Goal: Task Accomplishment & Management: Manage account settings

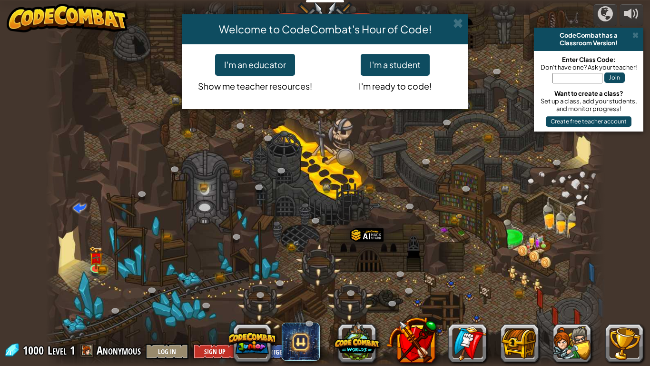
click at [583, 81] on div "Welcome to CodeCombat's Hour of Code! I'm an educator Show me teacher resources…" at bounding box center [325, 183] width 650 height 366
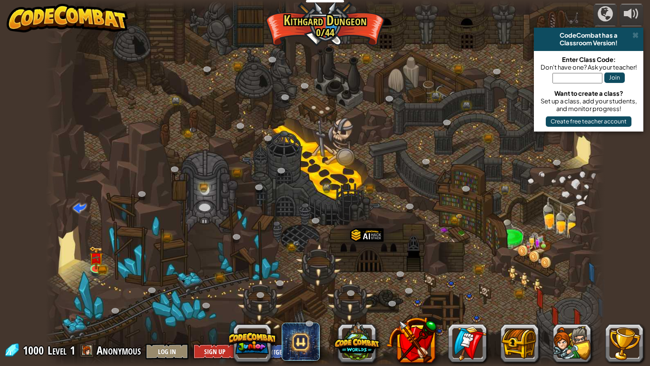
click at [583, 79] on input "text" at bounding box center [578, 78] width 50 height 10
type input "babybearfruit"
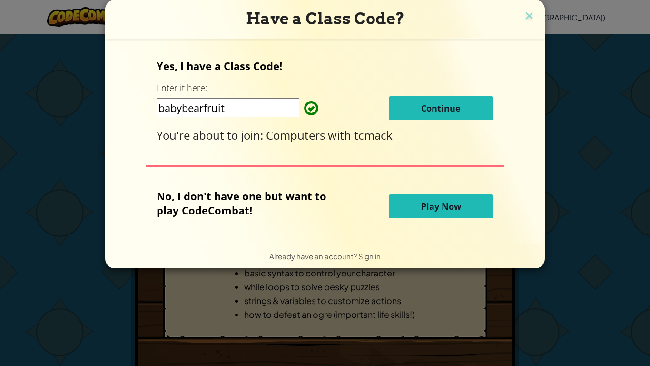
click at [453, 115] on button "Continue" at bounding box center [441, 108] width 105 height 24
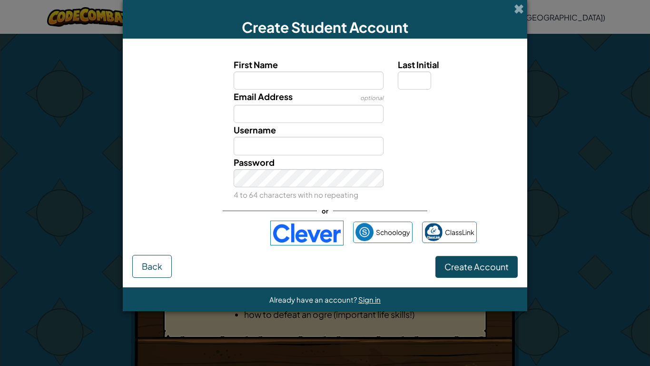
click at [509, 0] on div "Create Student Account" at bounding box center [325, 19] width 405 height 39
click at [517, 6] on span at bounding box center [519, 9] width 10 height 10
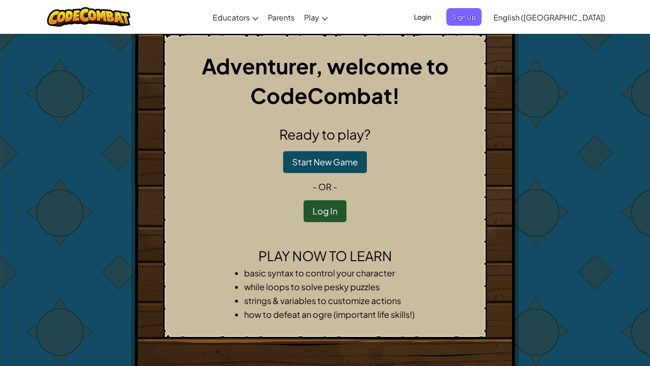
click at [437, 19] on span "Login" at bounding box center [422, 17] width 29 height 18
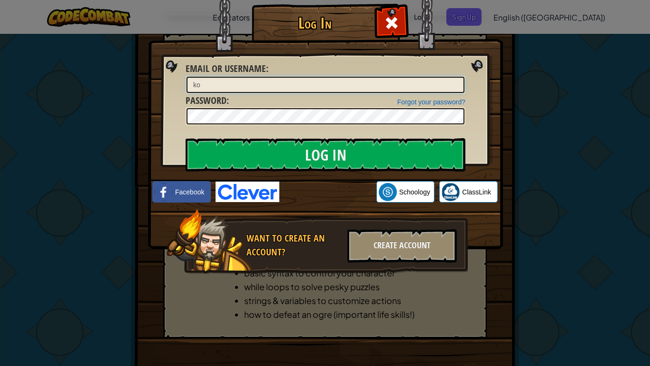
type input "k"
type input "32koenorvell@baschools.org"
click at [186, 138] on input "Log In" at bounding box center [326, 154] width 280 height 33
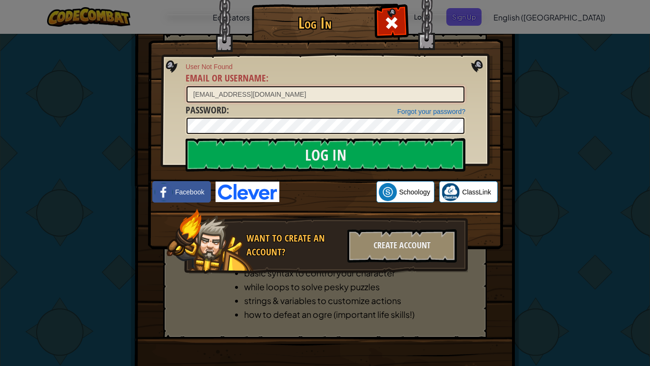
click at [342, 94] on input "32koenorvell@baschools.org" at bounding box center [326, 94] width 278 height 16
click at [382, 29] on div at bounding box center [392, 22] width 30 height 30
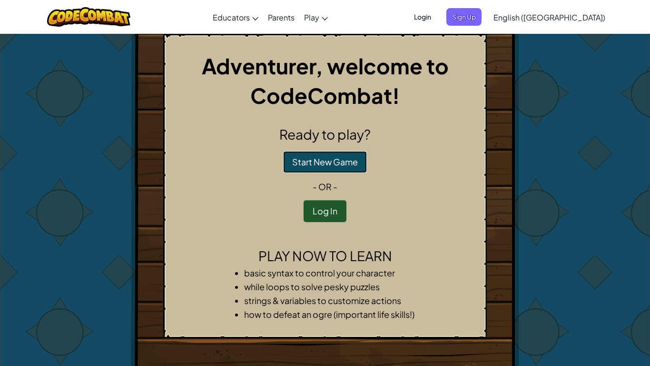
click at [350, 164] on button "Start New Game" at bounding box center [325, 162] width 84 height 22
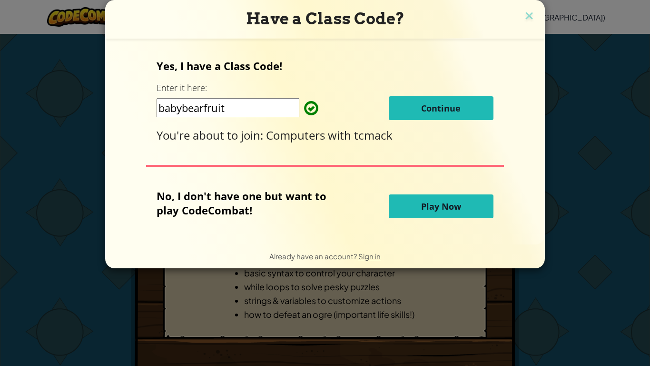
click at [417, 211] on button "Play Now" at bounding box center [441, 206] width 105 height 24
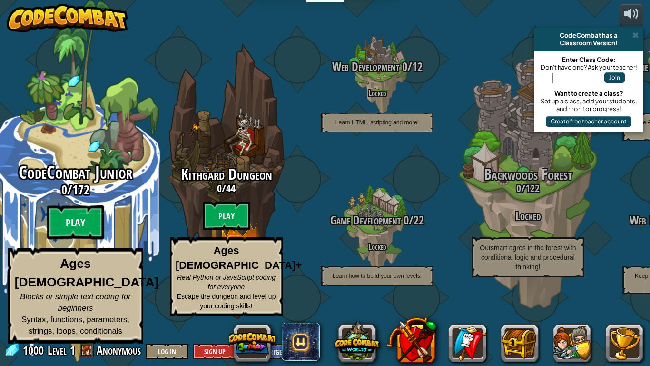
click at [64, 239] on btn "Play" at bounding box center [75, 222] width 57 height 34
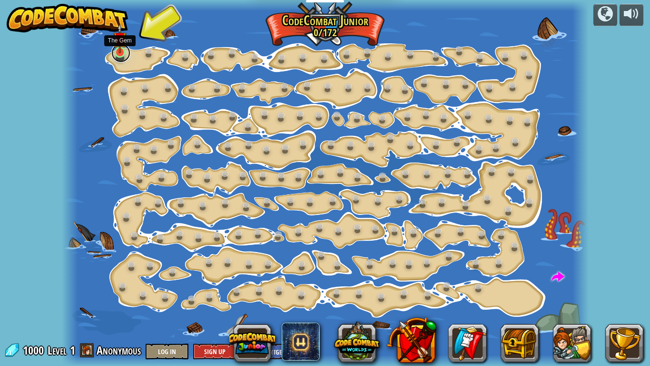
click at [119, 57] on link at bounding box center [120, 52] width 19 height 19
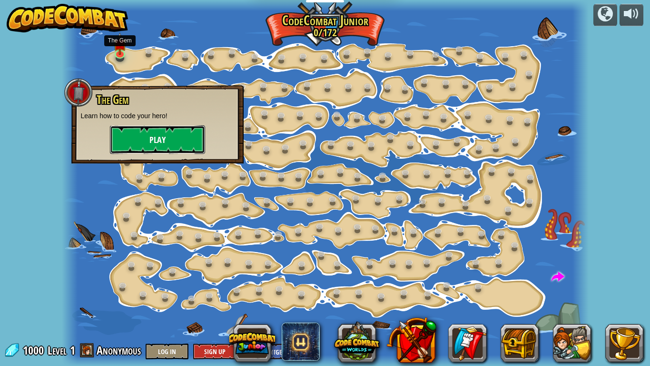
click at [164, 130] on button "Play" at bounding box center [157, 139] width 95 height 29
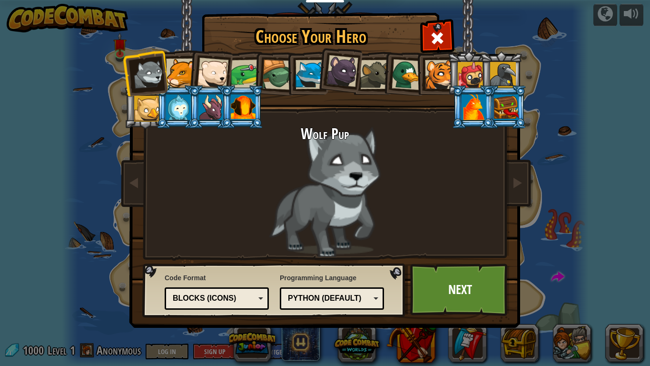
click at [139, 98] on div at bounding box center [147, 109] width 26 height 26
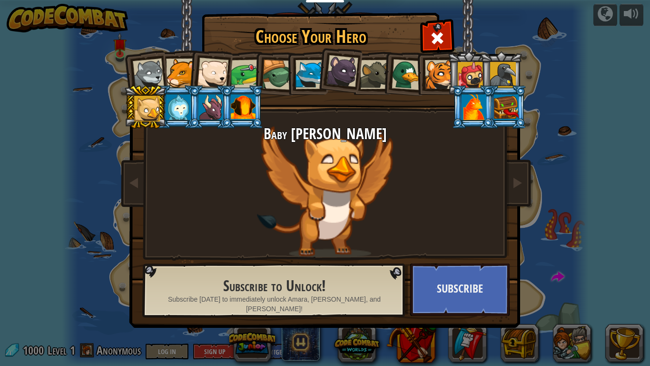
click at [195, 76] on li at bounding box center [210, 71] width 47 height 47
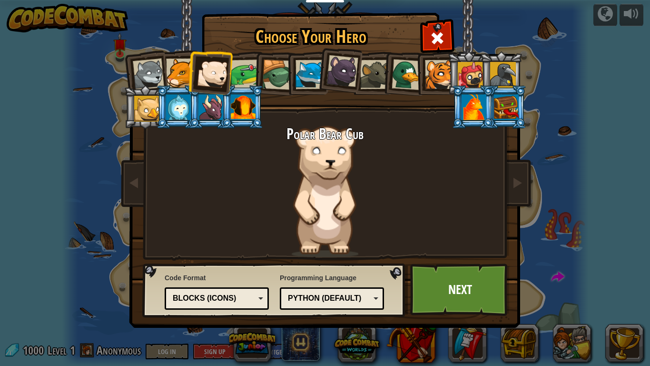
click at [237, 74] on div at bounding box center [246, 75] width 30 height 30
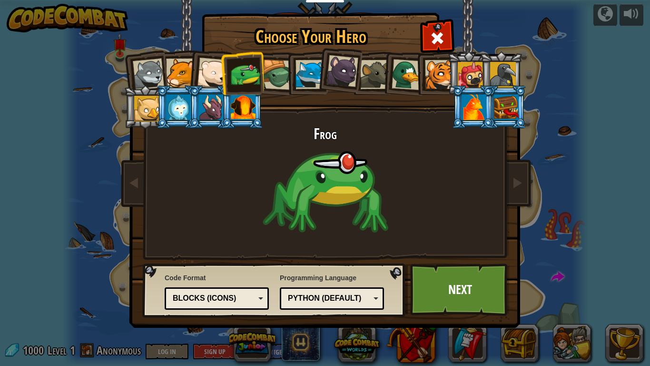
click at [276, 77] on div at bounding box center [277, 75] width 30 height 30
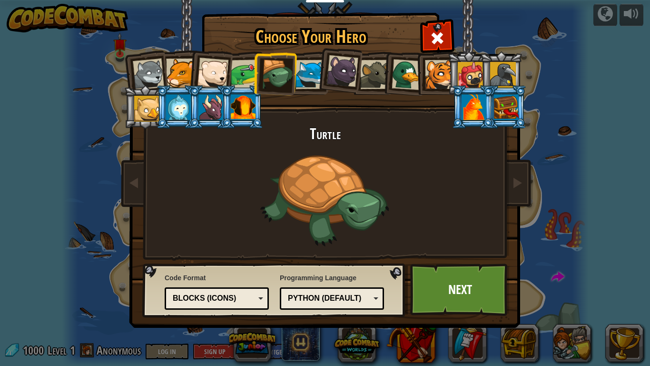
click at [309, 77] on div at bounding box center [310, 74] width 29 height 29
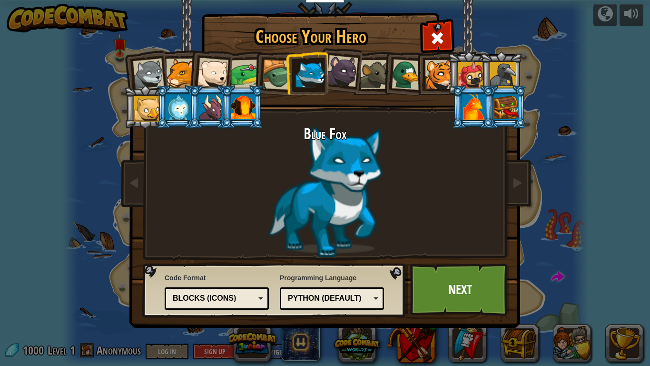
click at [337, 73] on div at bounding box center [343, 71] width 32 height 32
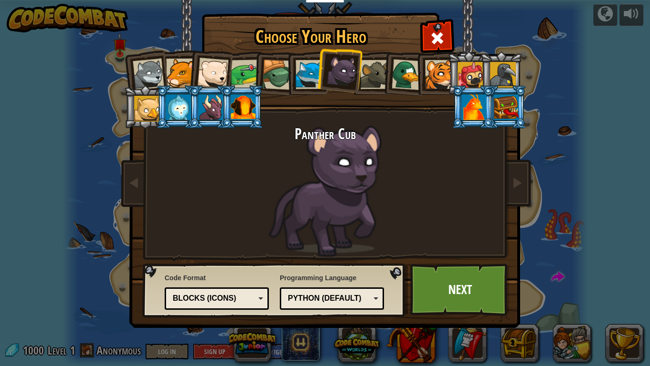
click at [368, 72] on div at bounding box center [374, 74] width 29 height 29
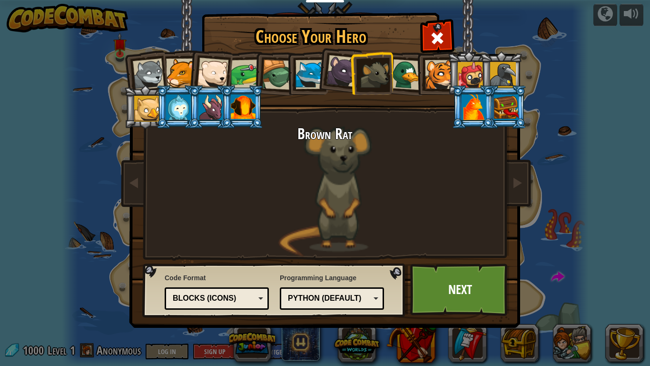
click at [411, 70] on div at bounding box center [407, 74] width 31 height 31
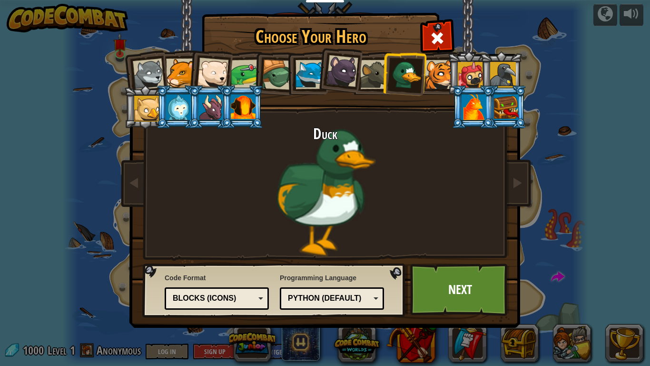
click at [438, 69] on div at bounding box center [439, 74] width 29 height 29
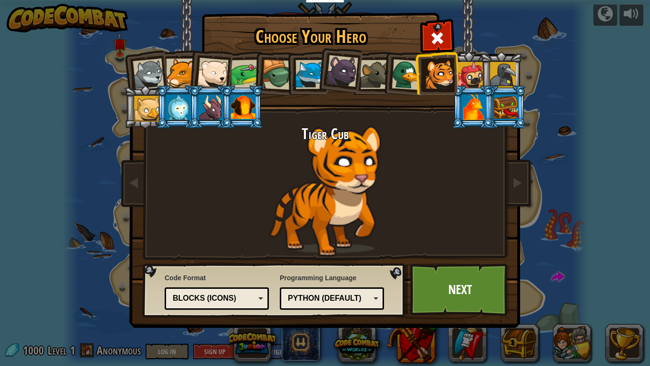
click at [463, 70] on div at bounding box center [471, 75] width 26 height 26
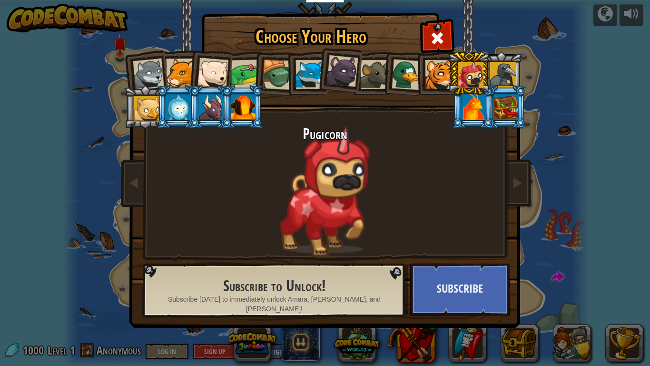
click at [537, 78] on div "Choose Your Hero 1000 Wolf Pup Cougar Polar Bear Cub Frog Turtle Blue Fox Panth…" at bounding box center [325, 183] width 650 height 366
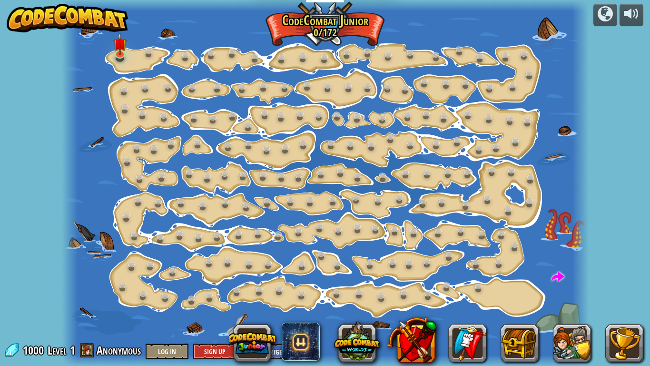
click at [102, 7] on img at bounding box center [68, 18] width 122 height 29
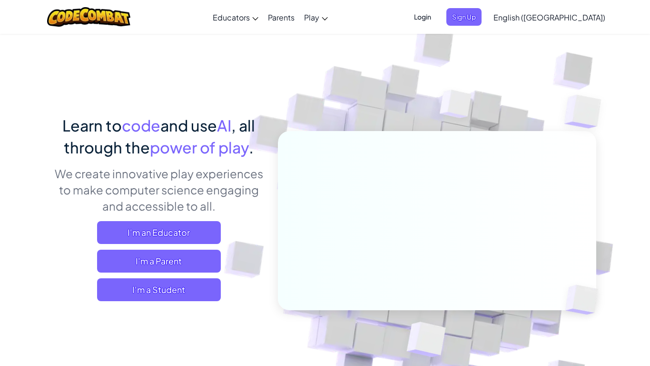
click at [437, 9] on span "Login" at bounding box center [422, 17] width 29 height 18
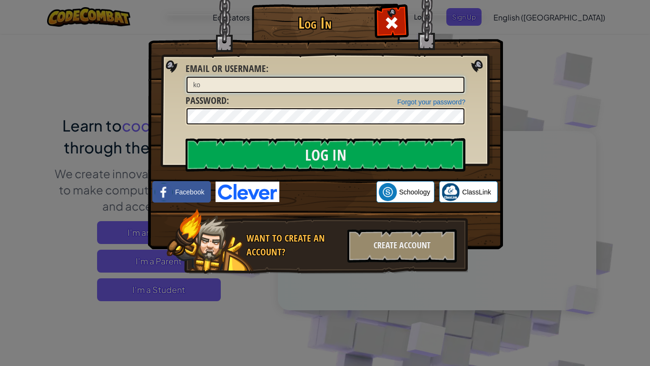
type input "k"
type input "[EMAIL_ADDRESS][DOMAIN_NAME]"
click at [410, 107] on div at bounding box center [326, 116] width 280 height 18
click at [406, 100] on link "Forgot your password?" at bounding box center [431, 102] width 68 height 8
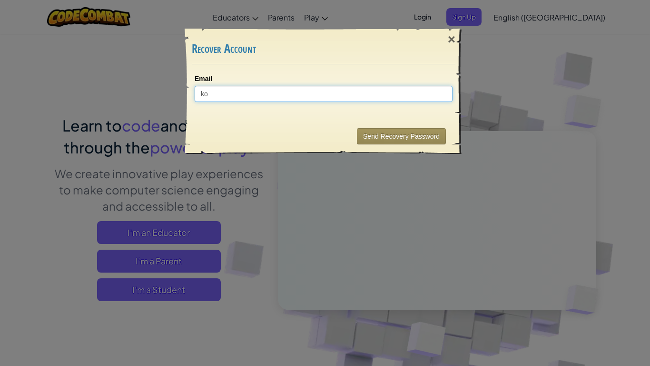
type input "k"
type input "[EMAIL_ADDRESS][DOMAIN_NAME]"
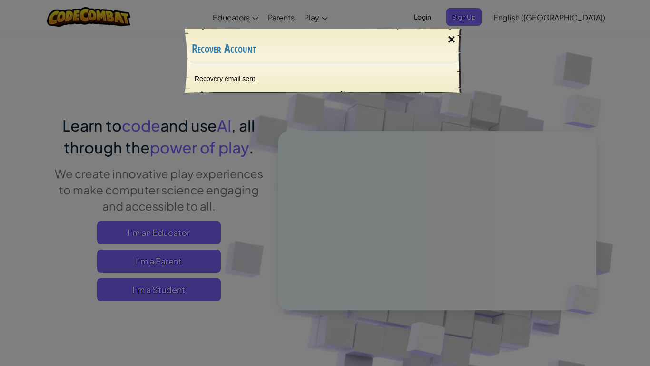
click at [451, 35] on div "×" at bounding box center [452, 40] width 22 height 28
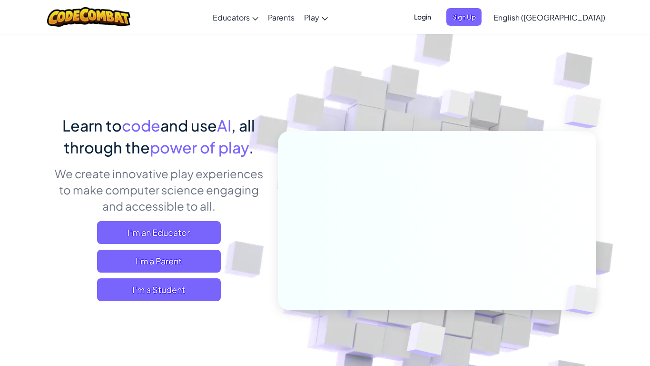
click at [437, 19] on span "Login" at bounding box center [422, 17] width 29 height 18
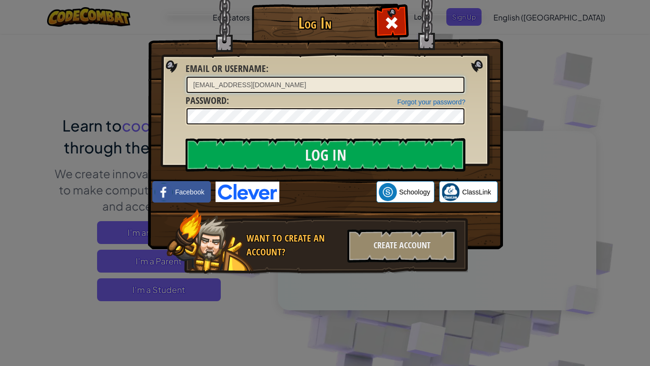
type input "[EMAIL_ADDRESS][DOMAIN_NAME]"
click at [186, 138] on input "Log In" at bounding box center [326, 154] width 280 height 33
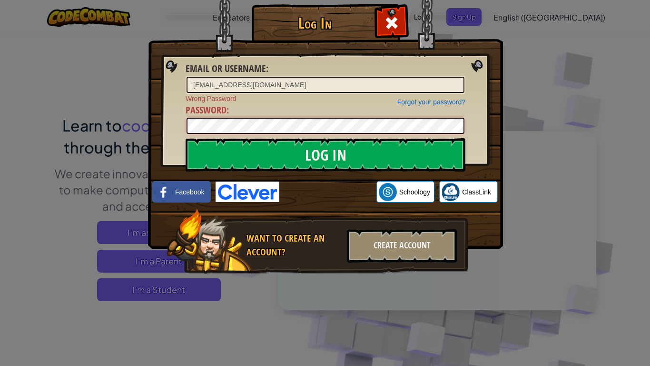
click at [186, 138] on input "Log In" at bounding box center [326, 154] width 280 height 33
